Goal: Task Accomplishment & Management: Manage account settings

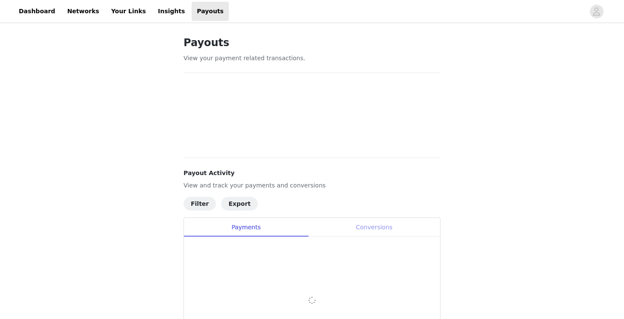
click at [372, 230] on div "Conversions" at bounding box center [374, 227] width 132 height 19
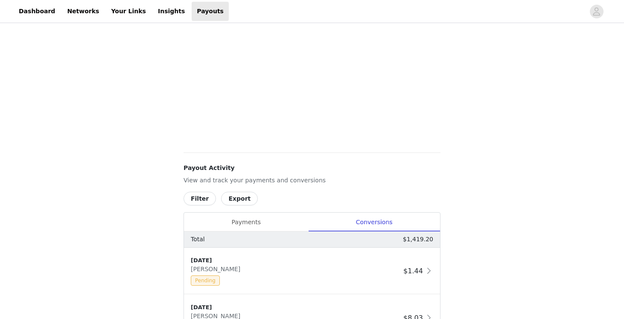
scroll to position [377, 0]
